Goal: Task Accomplishment & Management: Use online tool/utility

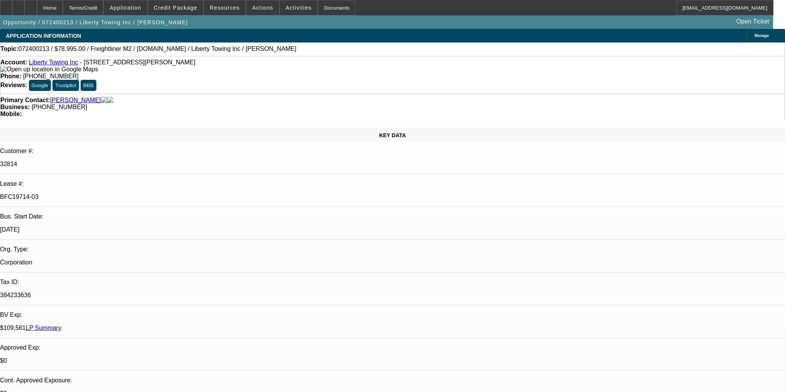
select select "0"
select select "2"
select select "0.1"
select select "4"
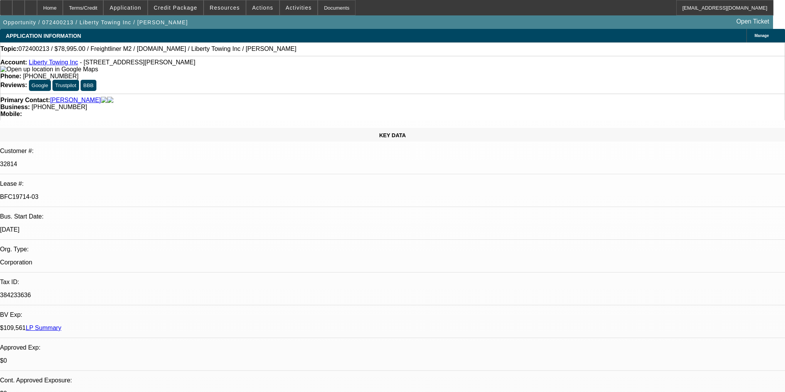
select select "0"
select select "2"
select select "0.1"
select select "4"
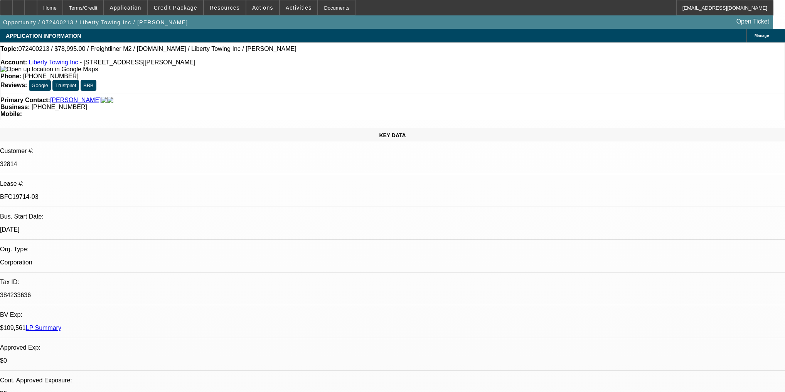
select select "0.2"
select select "2"
select select "0.1"
select select "4"
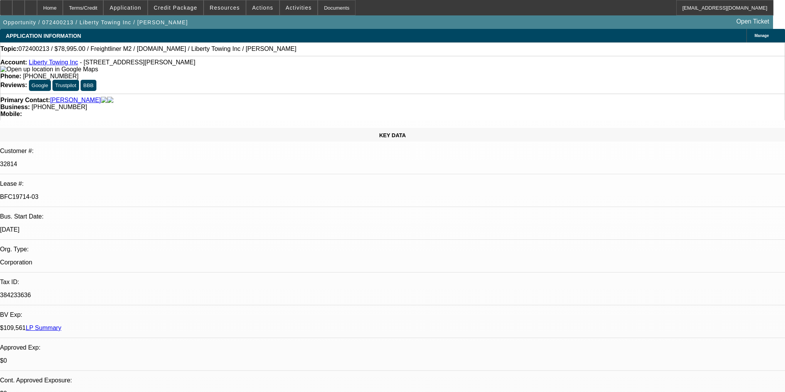
select select "0"
select select "0.1"
select select "4"
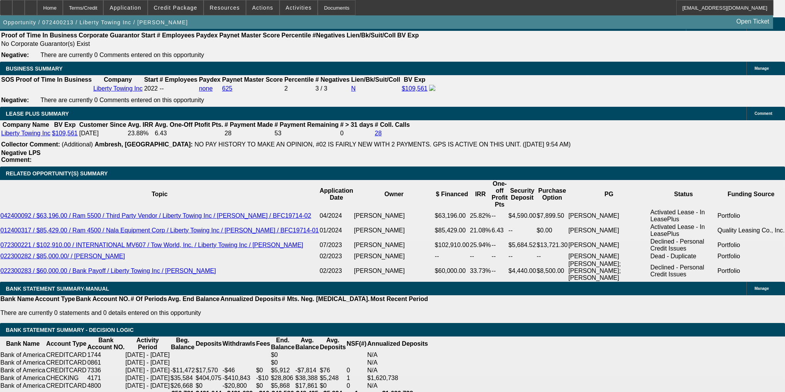
scroll to position [1234, 0]
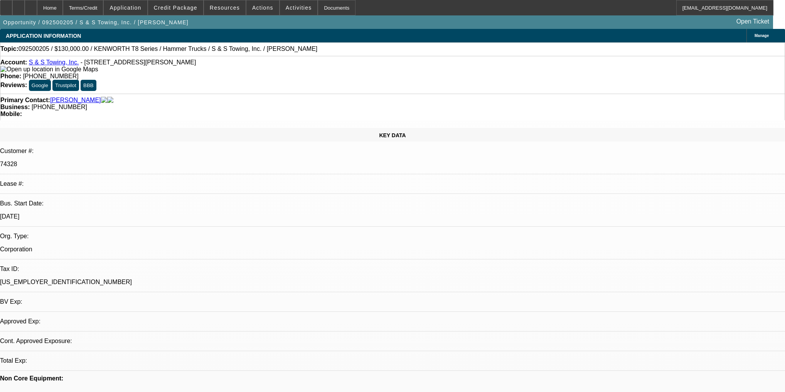
select select "0"
select select "2"
select select "0"
select select "6"
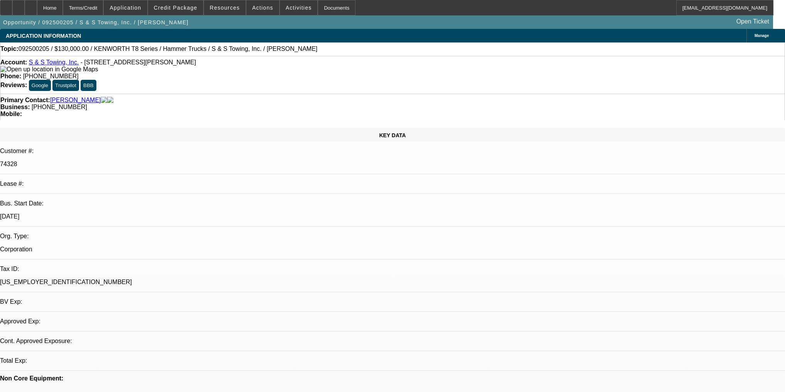
select select "0"
select select "2"
select select "0"
select select "6"
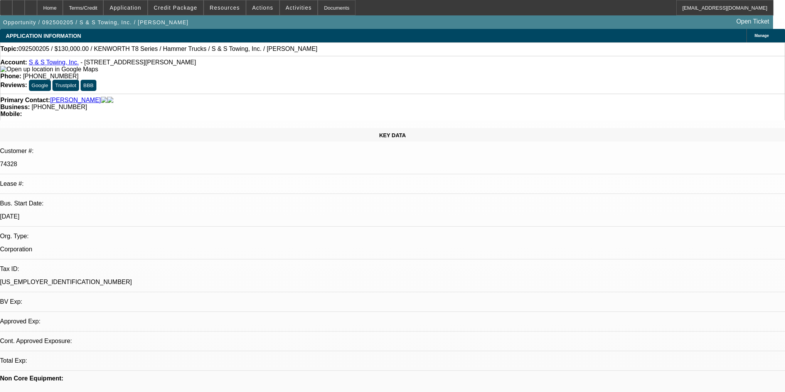
select select "0"
select select "2"
select select "0"
select select "6"
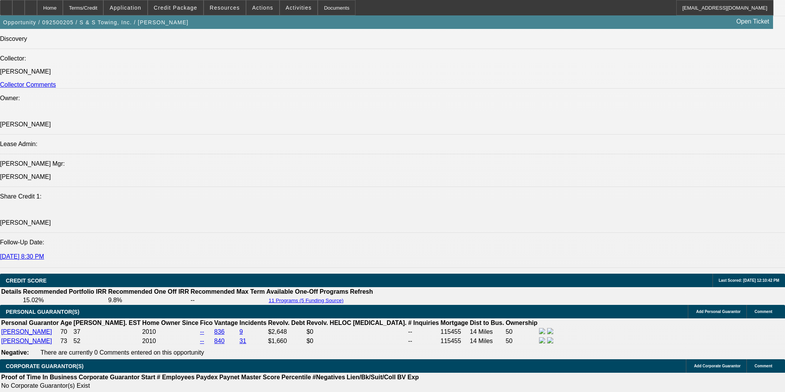
scroll to position [1173, 0]
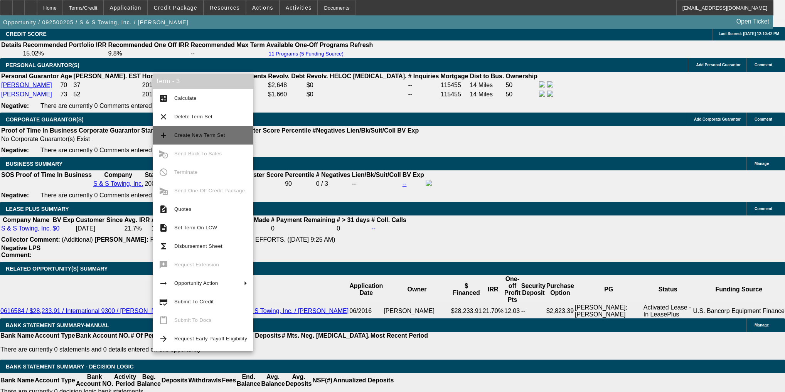
click at [208, 132] on span "Create New Term Set" at bounding box center [210, 135] width 73 height 9
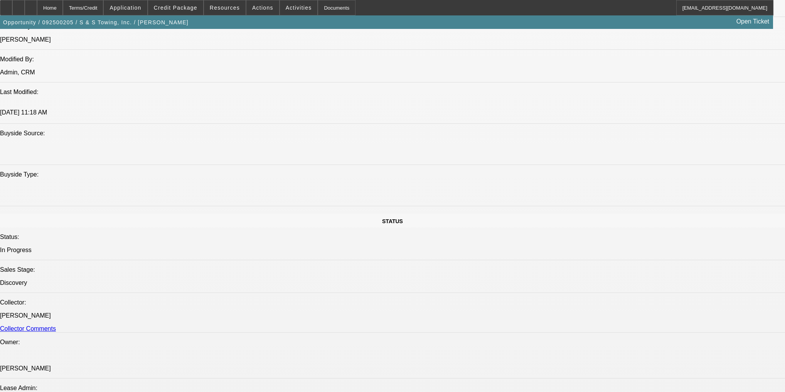
select select "0"
select select "2"
select select "0"
select select "6"
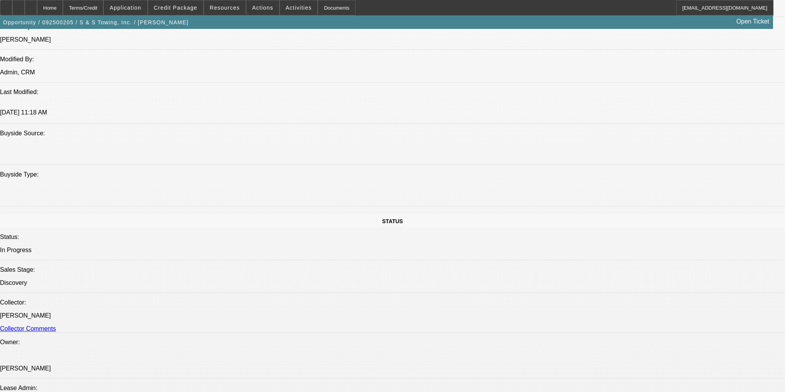
select select "0"
select select "2"
select select "0"
select select "6"
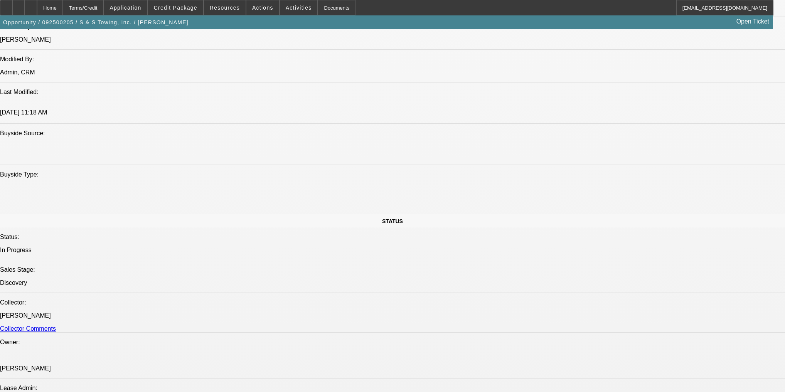
select select "0"
select select "2"
select select "0"
select select "6"
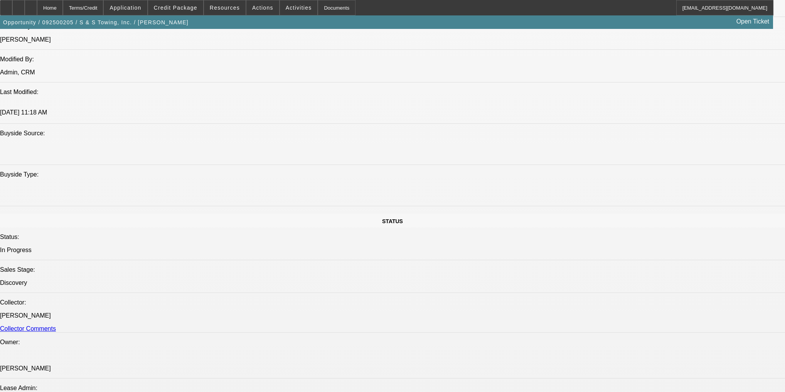
select select "0"
select select "2"
select select "0"
select select "6"
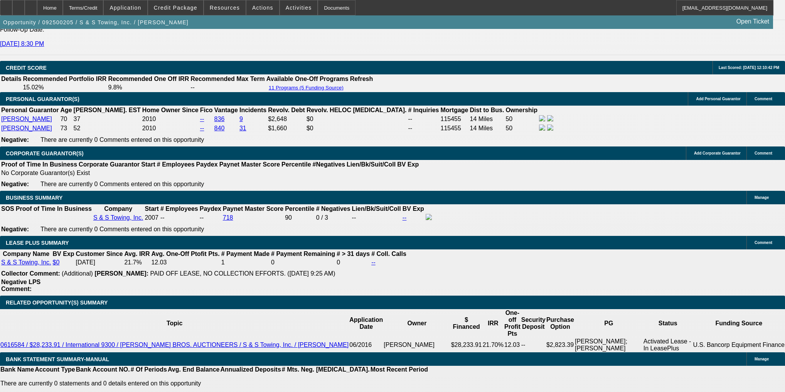
scroll to position [1183, 0]
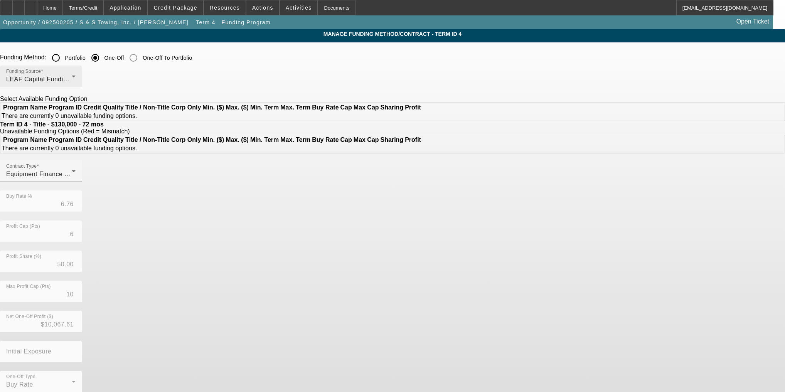
click at [86, 80] on span "LEAF Capital Funding, LLC" at bounding box center [46, 79] width 80 height 7
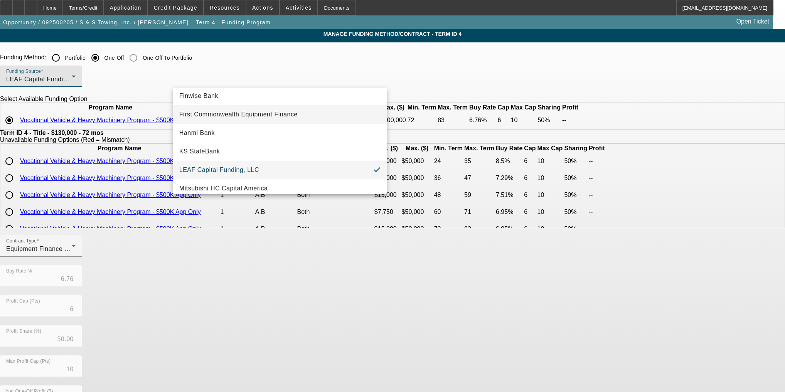
scroll to position [100, 0]
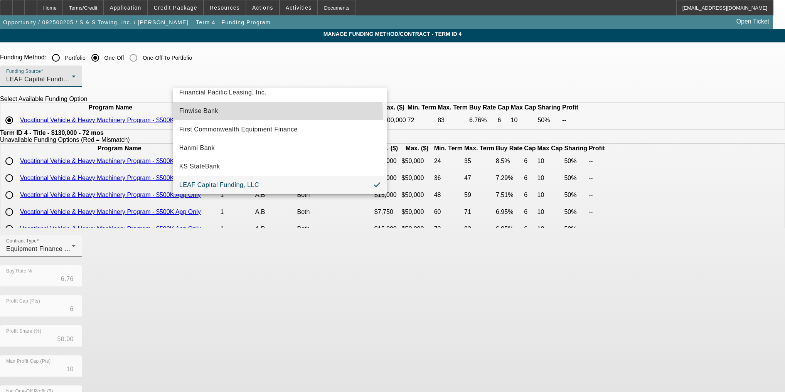
click at [229, 116] on mat-option "Finwise Bank" at bounding box center [280, 111] width 214 height 19
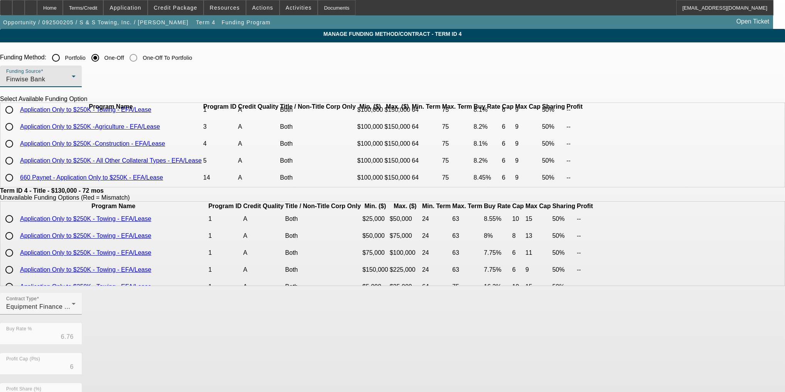
scroll to position [32, 0]
click at [17, 160] on input "radio" at bounding box center [9, 160] width 15 height 15
radio input "true"
type input "8.20"
type input "9"
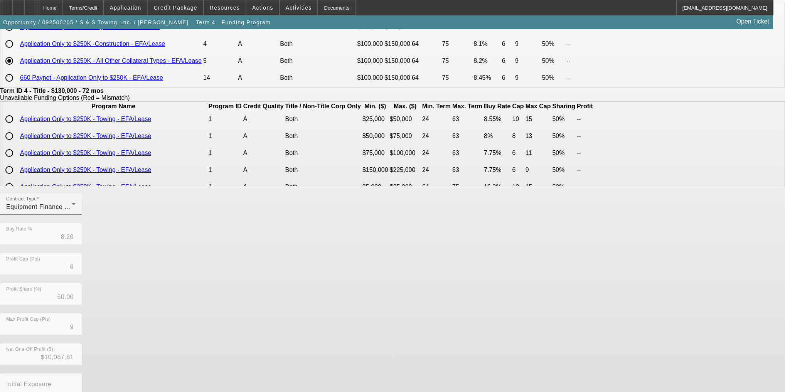
scroll to position [140, 0]
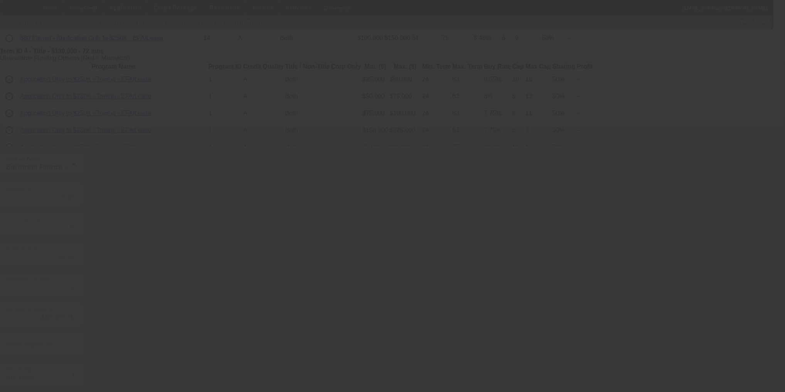
type input "6.76"
type input "10"
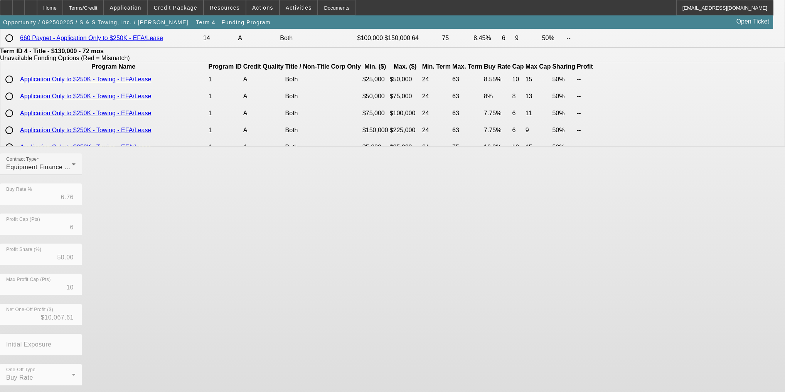
scroll to position [0, 0]
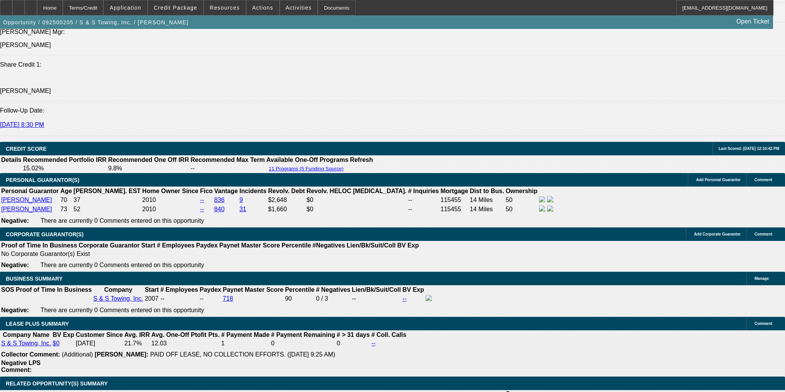
select select "0"
select select "2"
select select "0"
select select "6"
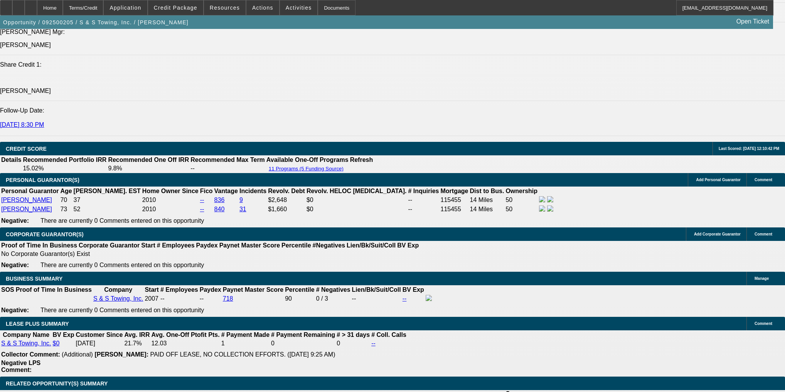
select select "0"
select select "2"
select select "0"
select select "6"
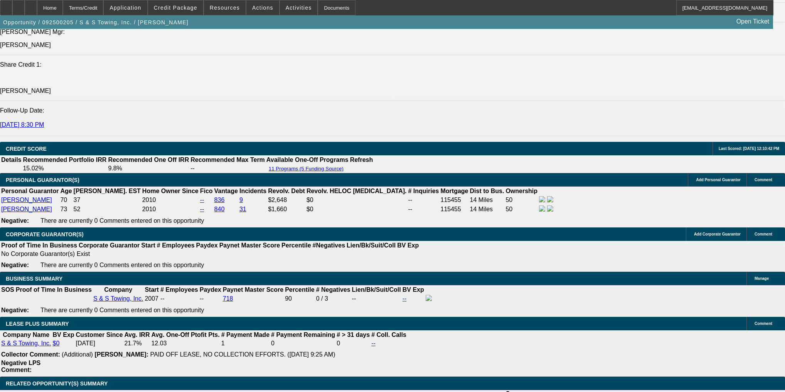
select select "0"
select select "2"
select select "0"
select select "6"
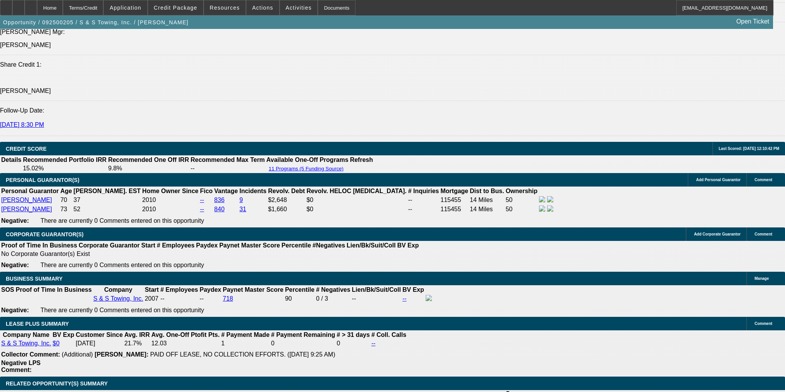
select select "0"
select select "2"
select select "0"
select select "6"
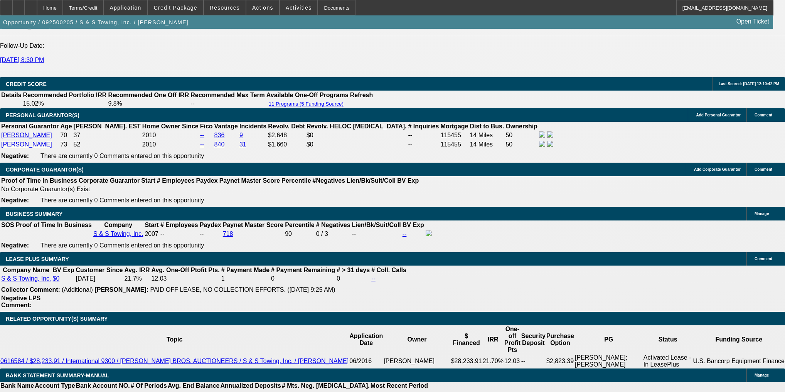
scroll to position [1133, 0]
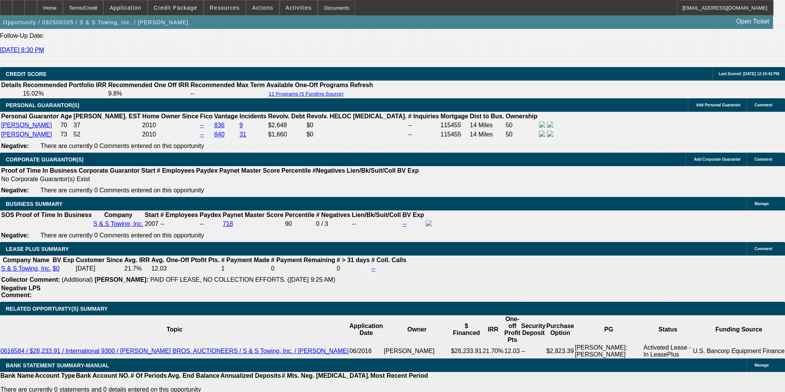
type input "1"
type input "UNKNOWN"
type input "11"
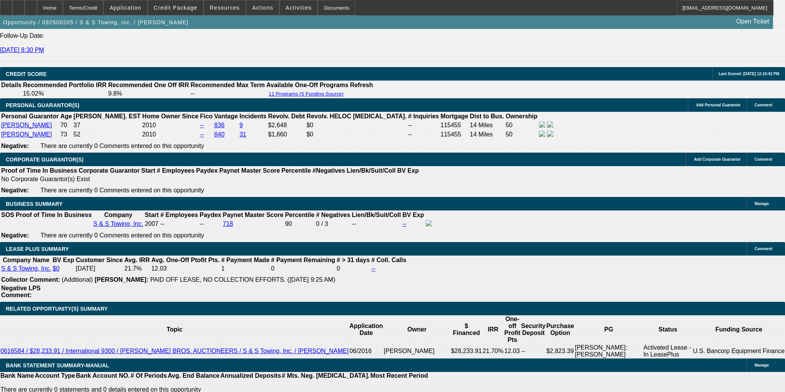
type input "$2,474.43"
type input "11"
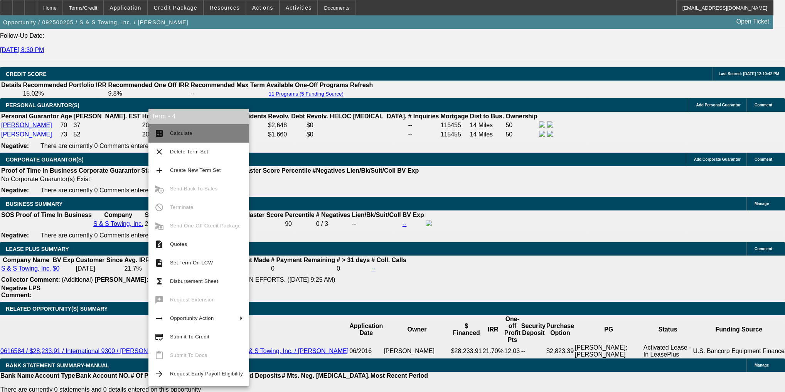
click at [166, 126] on button "calculate Calculate" at bounding box center [199, 133] width 101 height 19
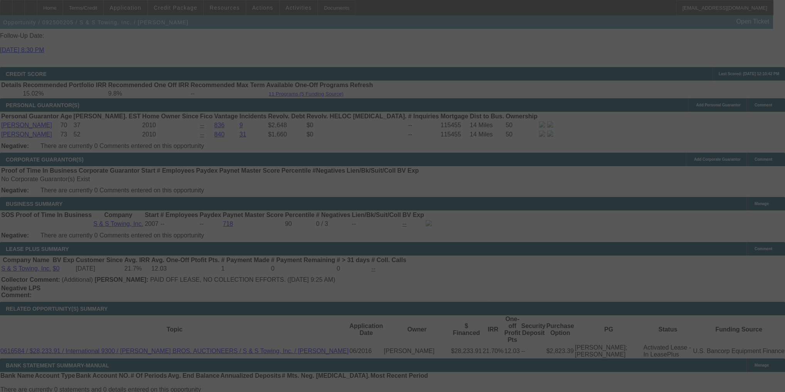
select select "0"
select select "2"
select select "0"
select select "6"
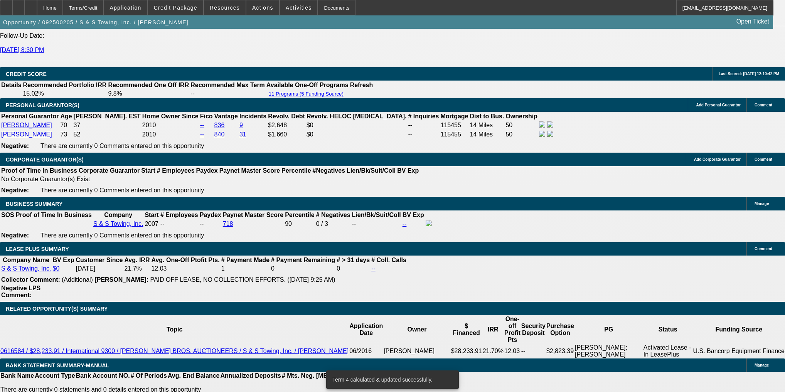
scroll to position [1124, 0]
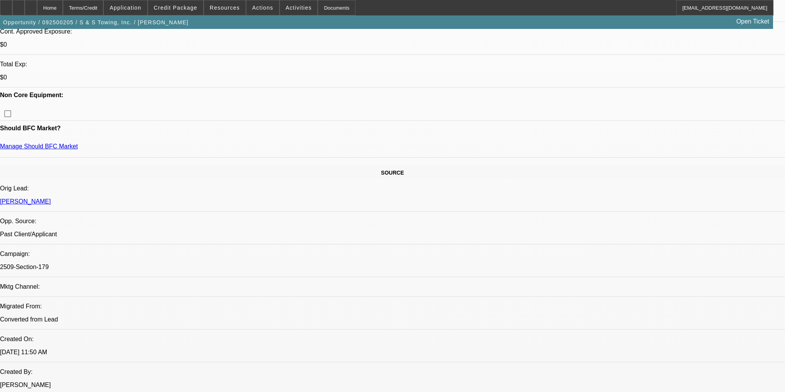
scroll to position [261, 0]
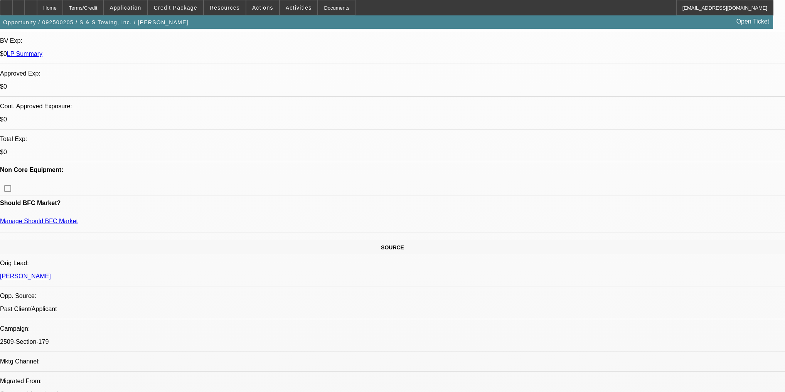
click at [583, 96] on button "reply_all Reply All" at bounding box center [589, 102] width 49 height 19
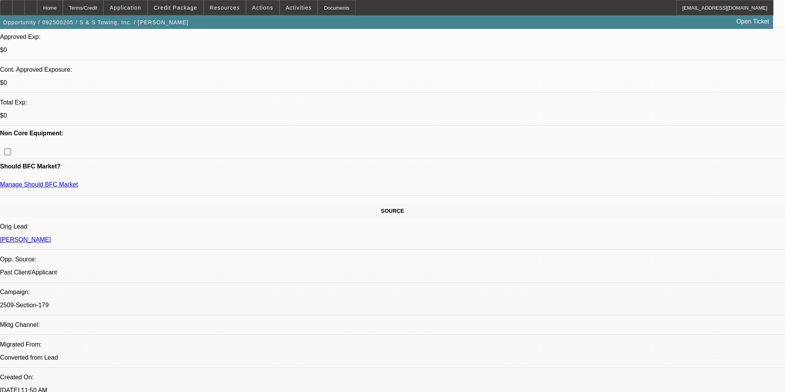
scroll to position [354, 0]
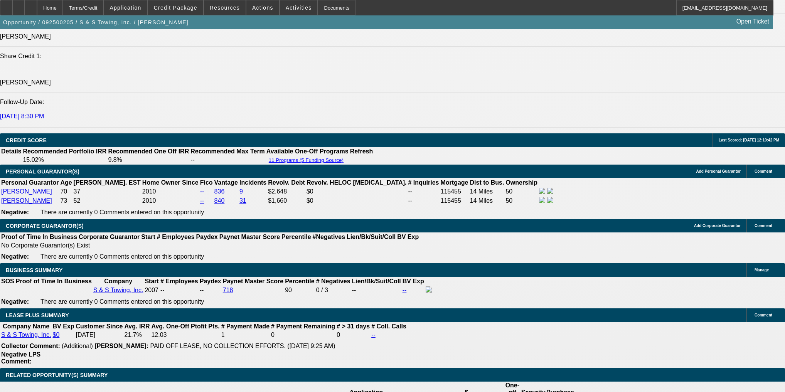
scroll to position [909, 0]
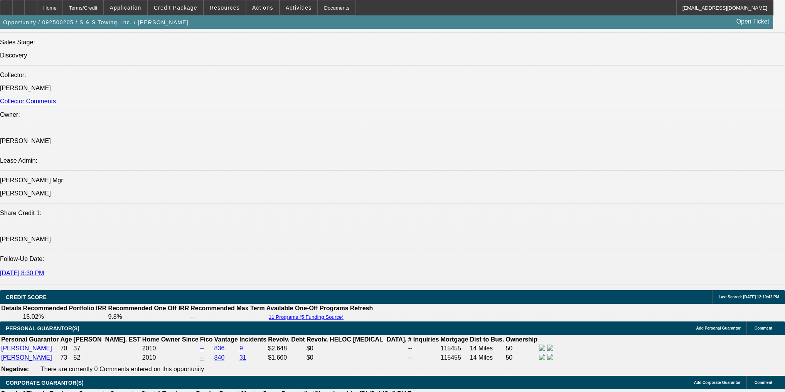
drag, startPoint x: 623, startPoint y: 123, endPoint x: 621, endPoint y: 114, distance: 9.0
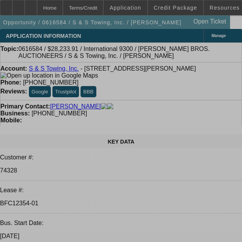
select select "0"
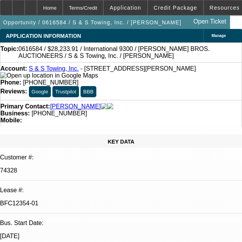
select select "0"
select select "0.1"
select select "4"
select select "0"
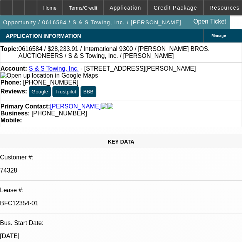
select select "0"
select select "2"
select select "0"
select select "0.1"
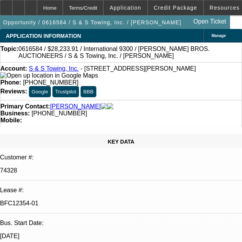
select select "4"
select select "0"
select select "0.1"
select select "4"
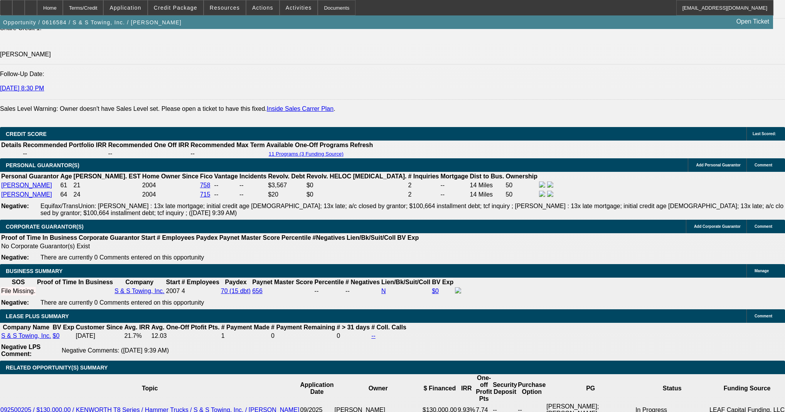
scroll to position [1136, 0]
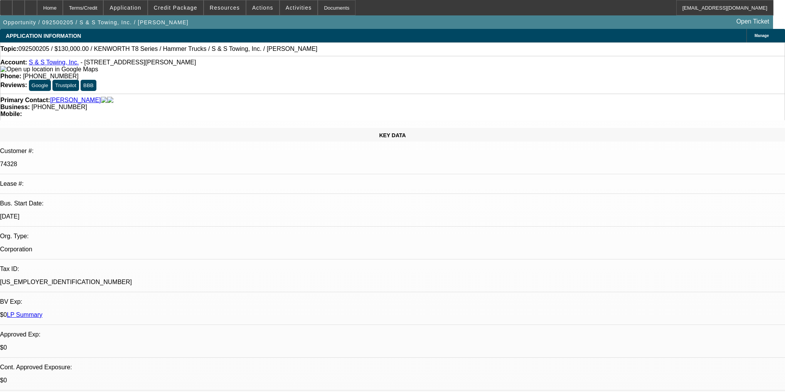
select select "0"
select select "2"
select select "0"
select select "6"
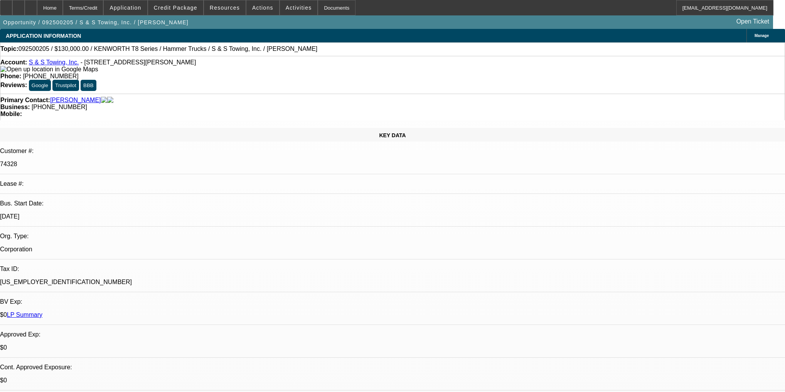
select select "0"
select select "2"
select select "0"
select select "6"
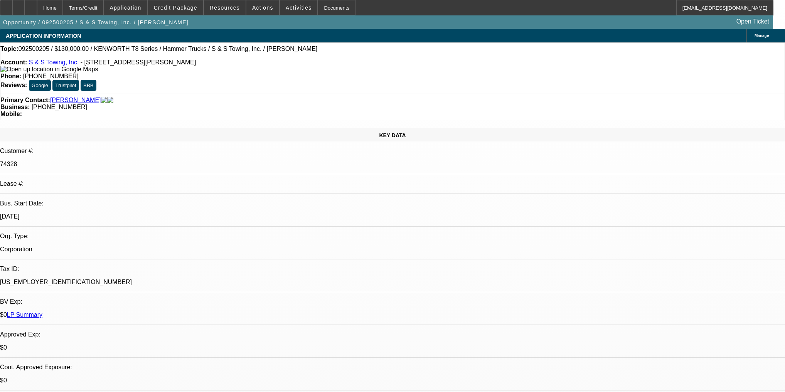
select select "0"
select select "2"
select select "0"
select select "6"
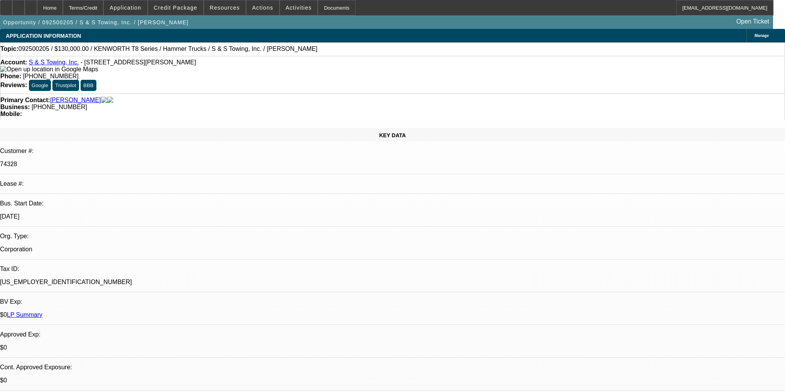
select select "0"
select select "2"
select select "0"
select select "6"
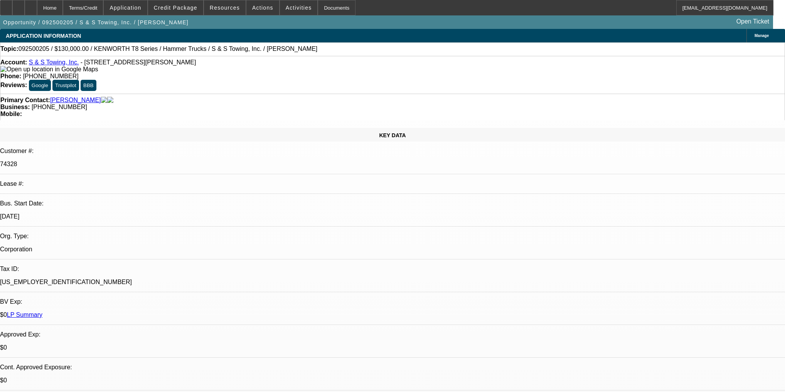
drag, startPoint x: 574, startPoint y: 275, endPoint x: 659, endPoint y: 289, distance: 86.4
click at [587, 96] on button "reply_all Reply All" at bounding box center [593, 103] width 49 height 19
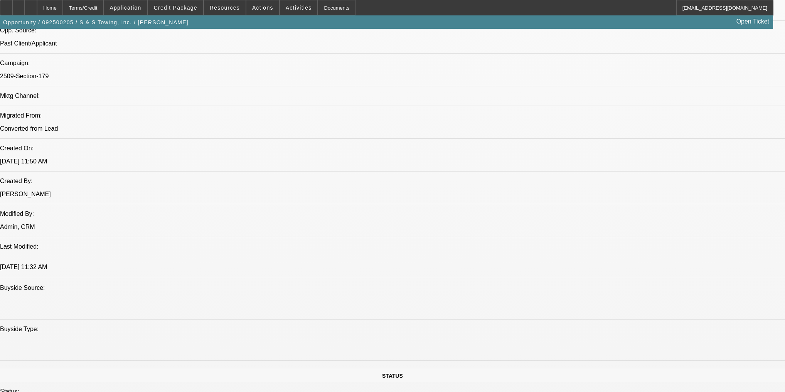
scroll to position [741, 0]
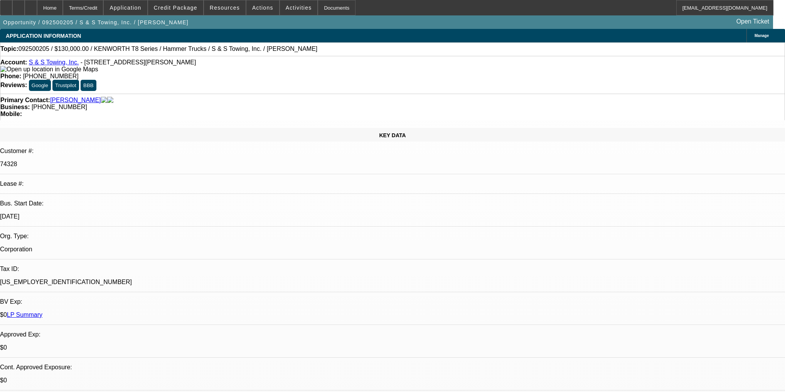
select select "0"
select select "2"
select select "0"
select select "6"
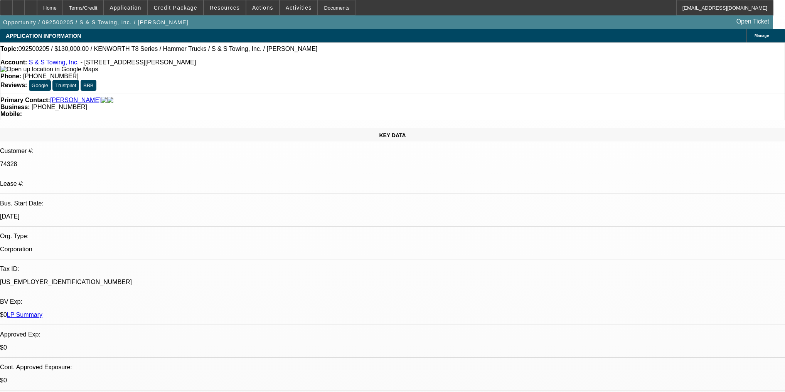
select select "0"
select select "2"
select select "0"
select select "6"
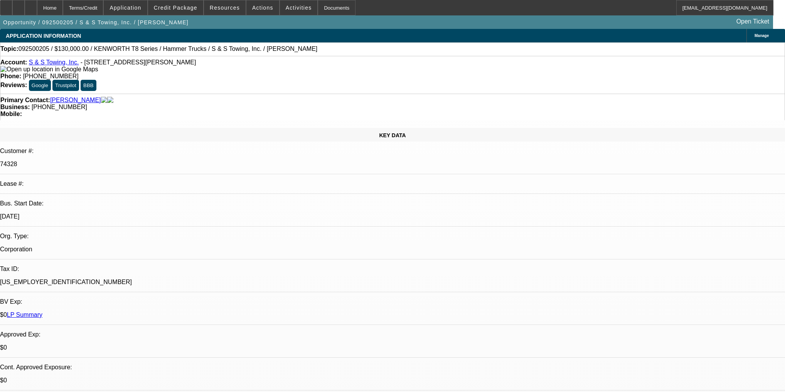
select select "0"
select select "2"
select select "0"
select select "6"
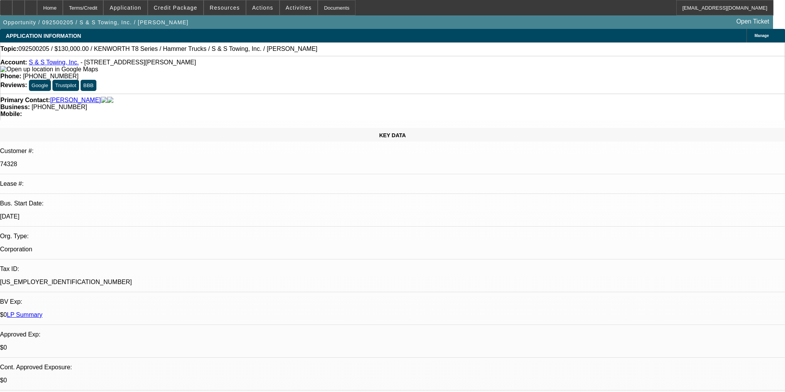
select select "0"
select select "2"
select select "0"
select select "6"
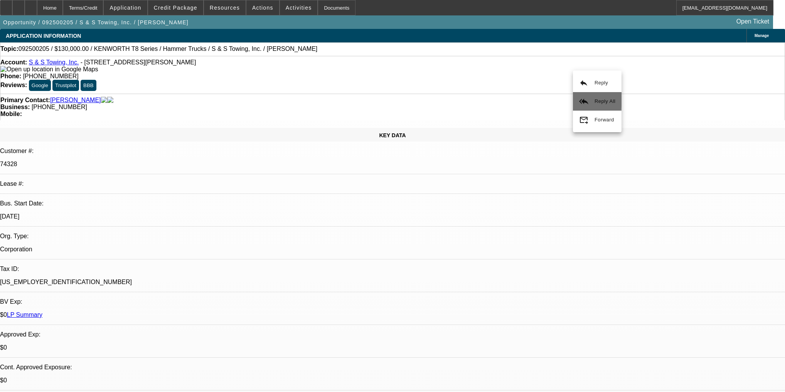
click at [579, 96] on button "reply_all Reply All" at bounding box center [597, 101] width 49 height 19
click at [591, 94] on button "reply_all Reply All" at bounding box center [603, 99] width 49 height 19
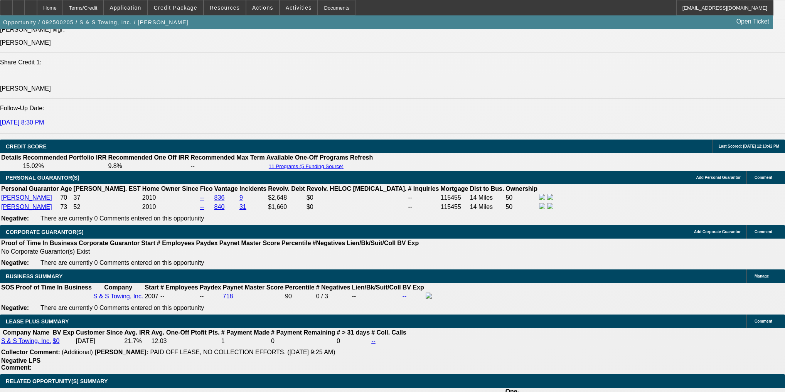
scroll to position [1142, 0]
